Goal: Task Accomplishment & Management: Use online tool/utility

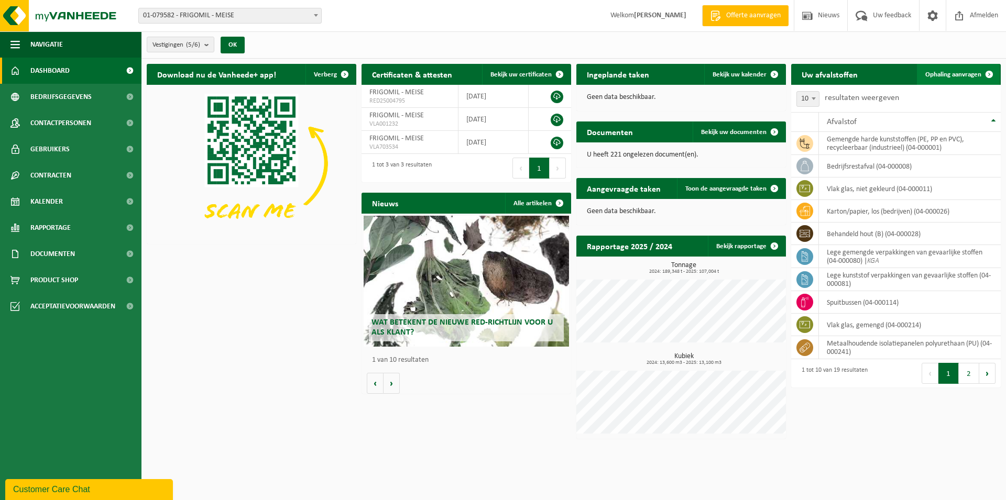
click at [945, 78] on span "Ophaling aanvragen" at bounding box center [953, 74] width 56 height 7
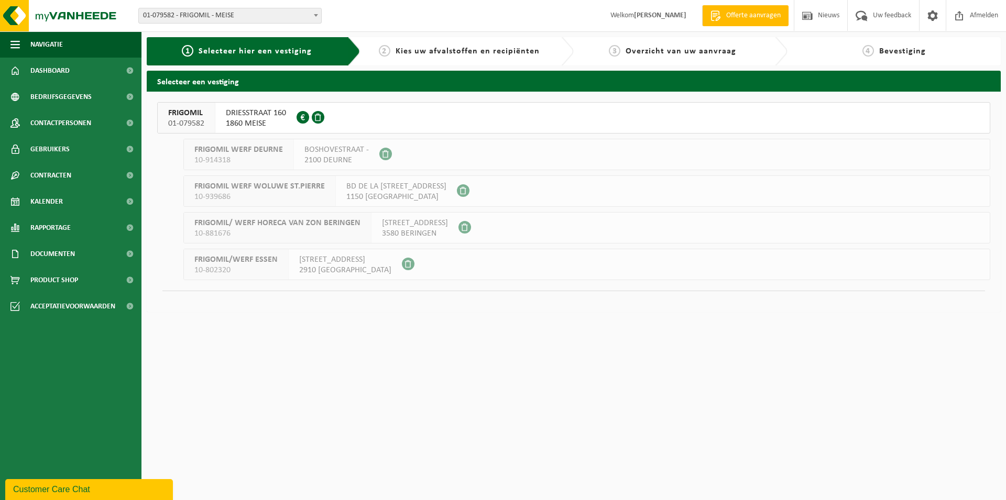
click at [269, 124] on span "1860 MEISE" at bounding box center [256, 123] width 60 height 10
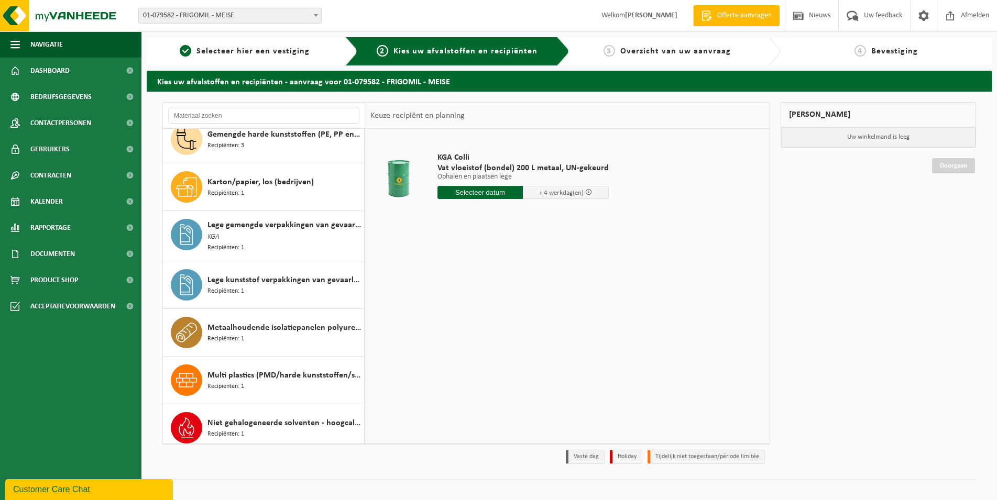
scroll to position [209, 0]
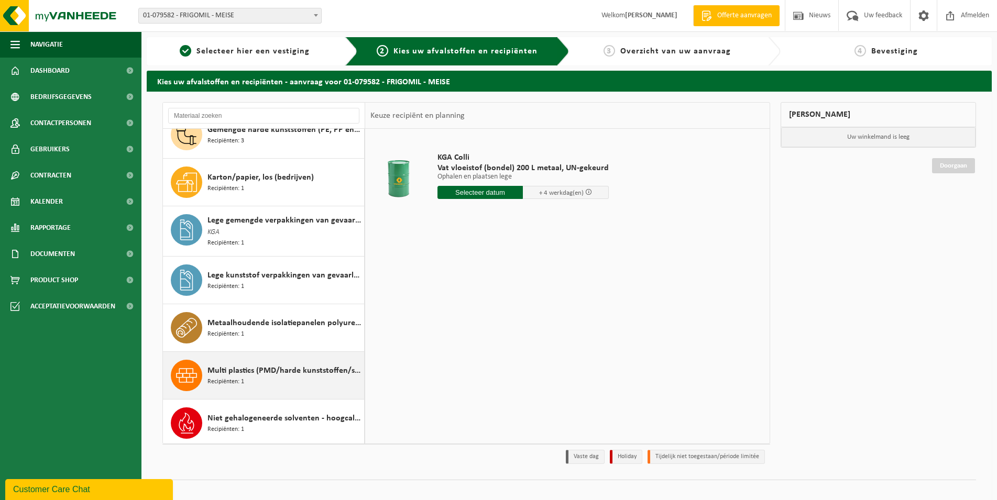
click at [287, 367] on span "Multi plastics (PMD/harde kunststoffen/spanbanden/EPS/folie naturel/folie gemen…" at bounding box center [284, 371] width 154 height 13
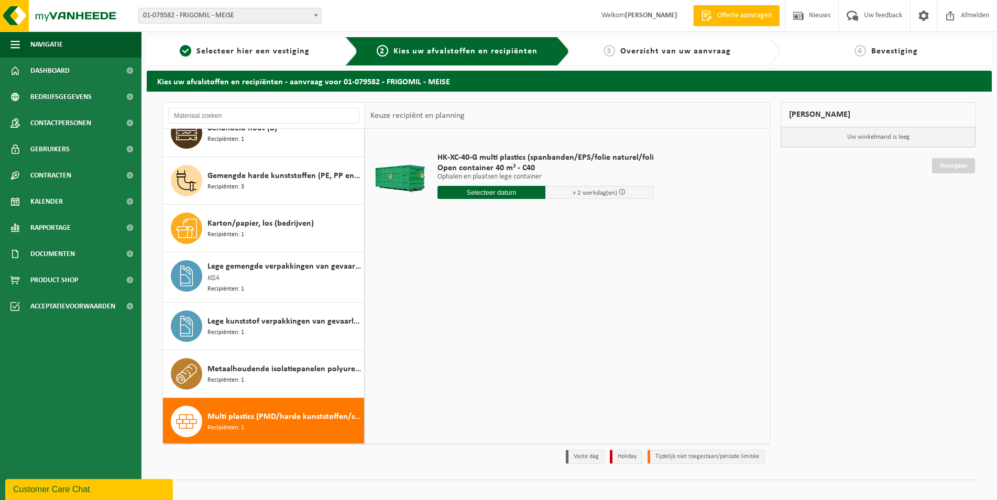
scroll to position [155, 0]
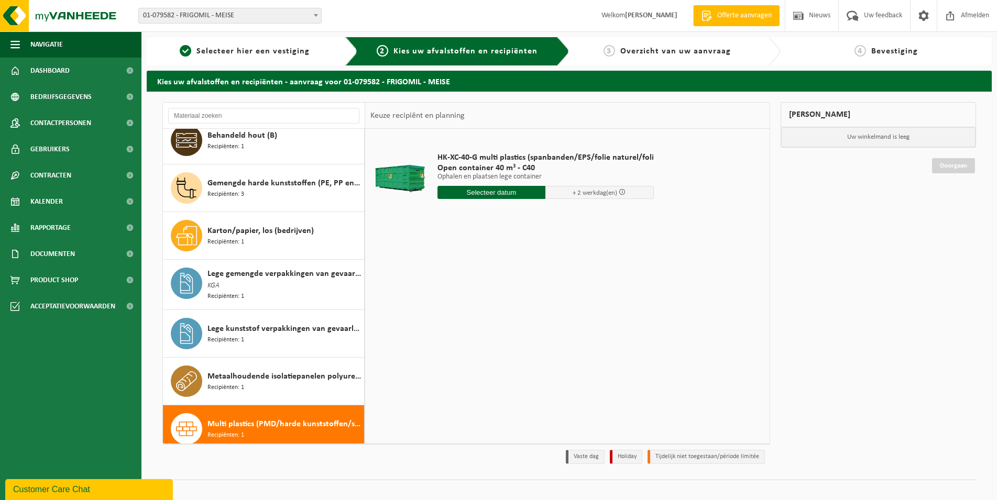
drag, startPoint x: 363, startPoint y: 297, endPoint x: 366, endPoint y: 199, distance: 98.1
click at [366, 199] on table "HK-XC-40-G multi plastics (spanbanden/EPS/folie naturel/foli Open container 40 …" at bounding box center [567, 181] width 405 height 104
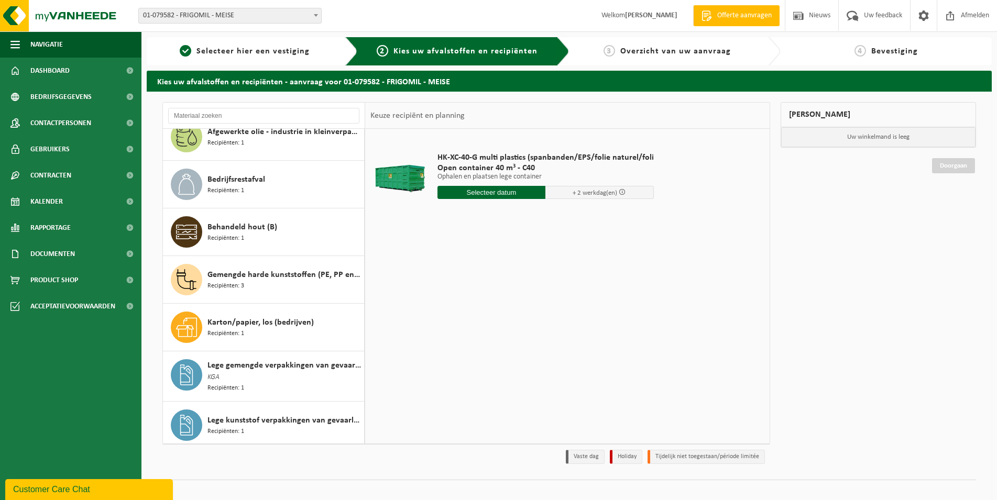
scroll to position [65, 0]
click at [496, 193] on input "text" at bounding box center [492, 192] width 108 height 13
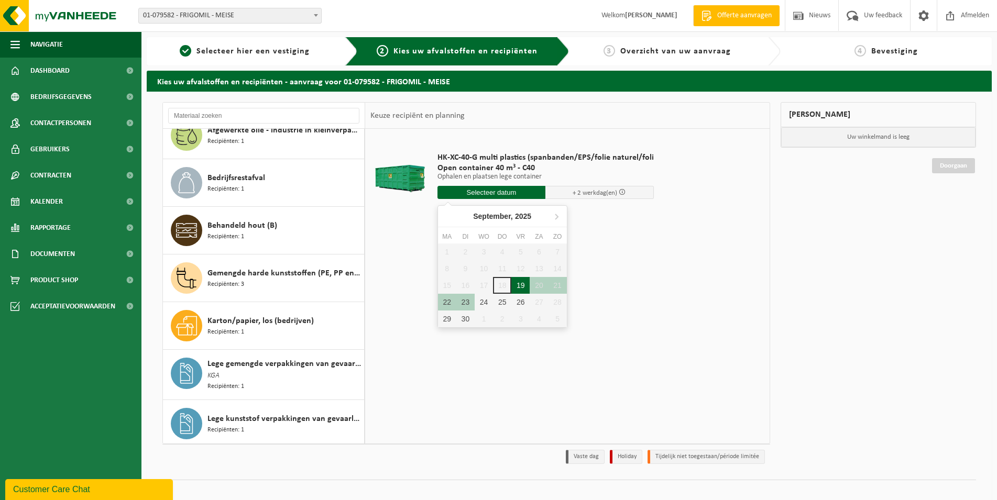
click at [526, 287] on div "19" at bounding box center [520, 285] width 18 height 17
type input "Van [DATE]"
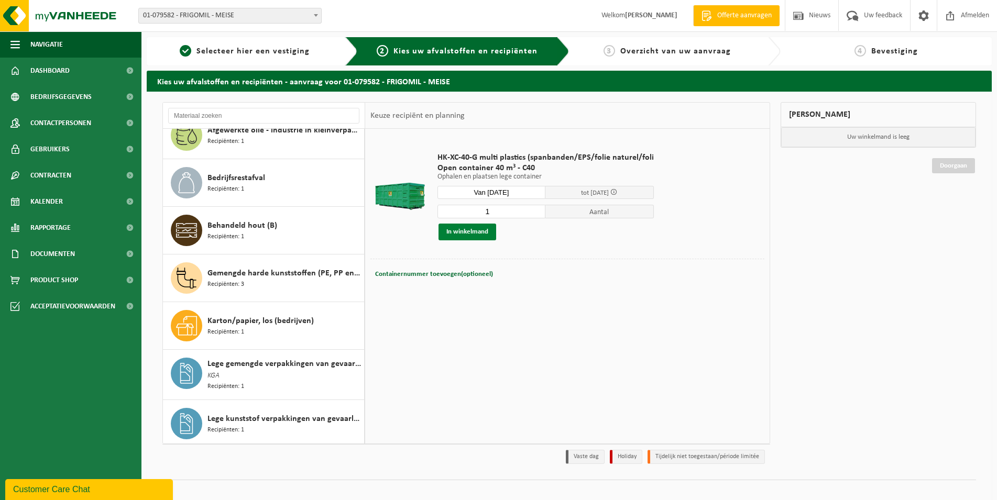
click at [484, 231] on button "In winkelmand" at bounding box center [468, 232] width 58 height 17
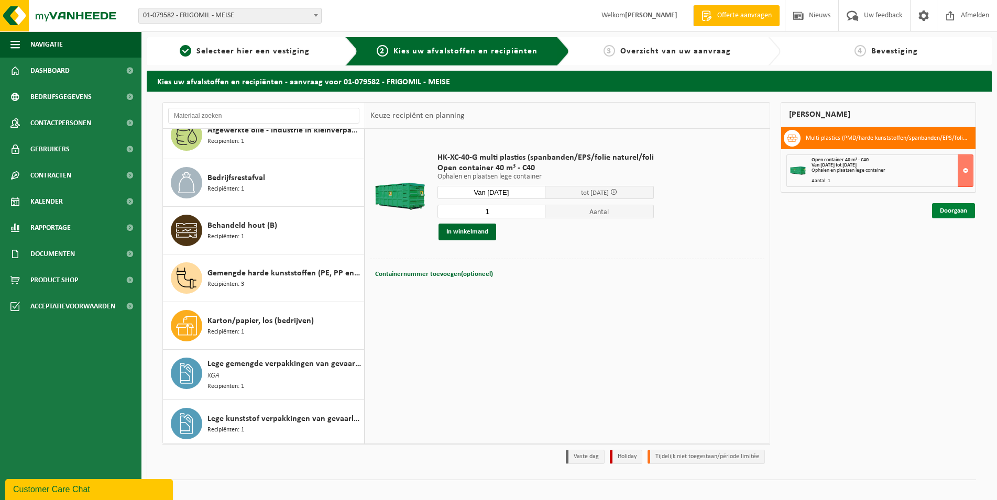
click at [968, 209] on link "Doorgaan" at bounding box center [953, 210] width 43 height 15
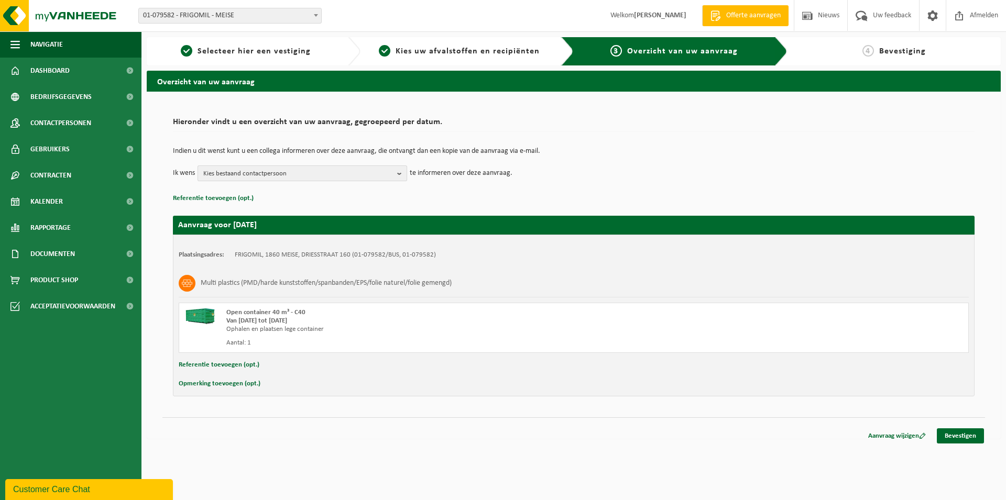
click at [369, 167] on span "Kies bestaand contactpersoon" at bounding box center [298, 174] width 190 height 16
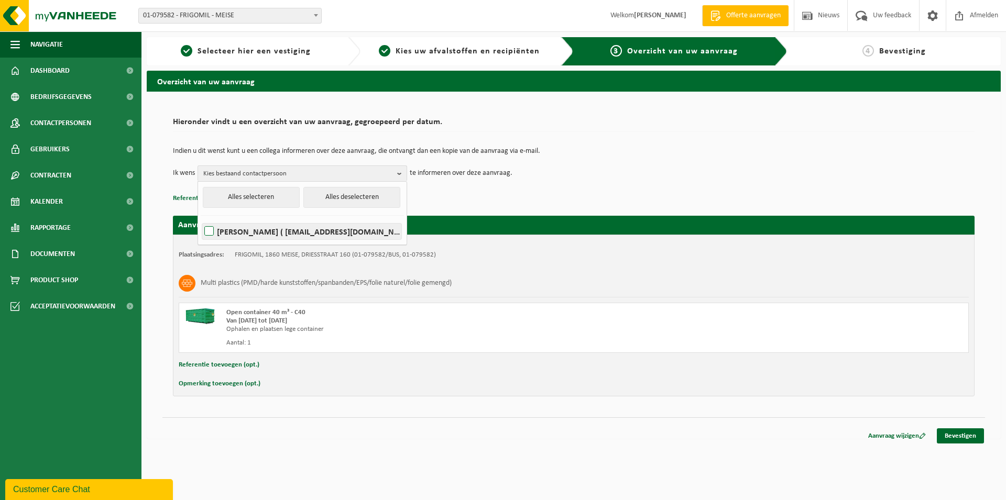
click at [257, 228] on label "JEAN-PAUL WINDELEN ( jpw@frigomil.be )" at bounding box center [301, 232] width 199 height 16
click at [201, 218] on input "JEAN-PAUL WINDELEN ( jpw@frigomil.be )" at bounding box center [200, 218] width 1 height 1
checkbox input "true"
click at [946, 433] on link "Bevestigen" at bounding box center [960, 436] width 47 height 15
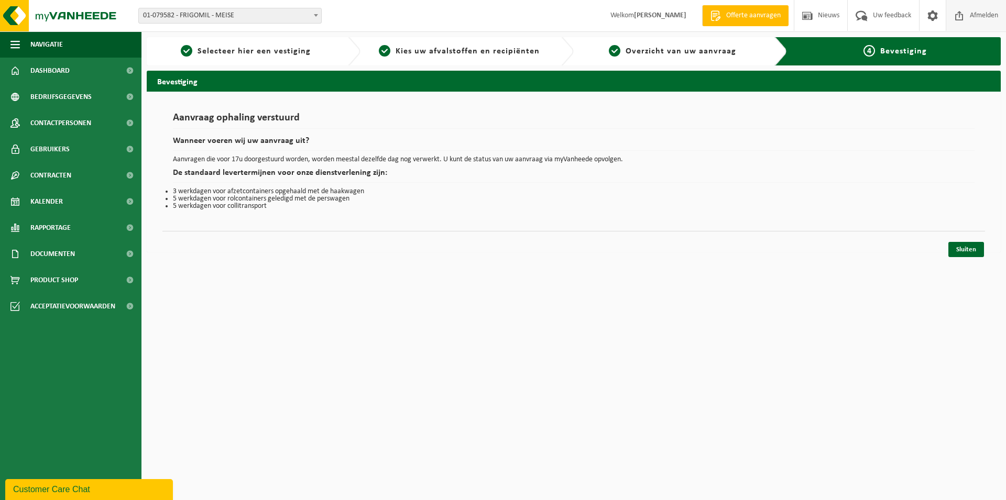
click at [987, 24] on span "Afmelden" at bounding box center [984, 15] width 34 height 31
